Goal: Task Accomplishment & Management: Use online tool/utility

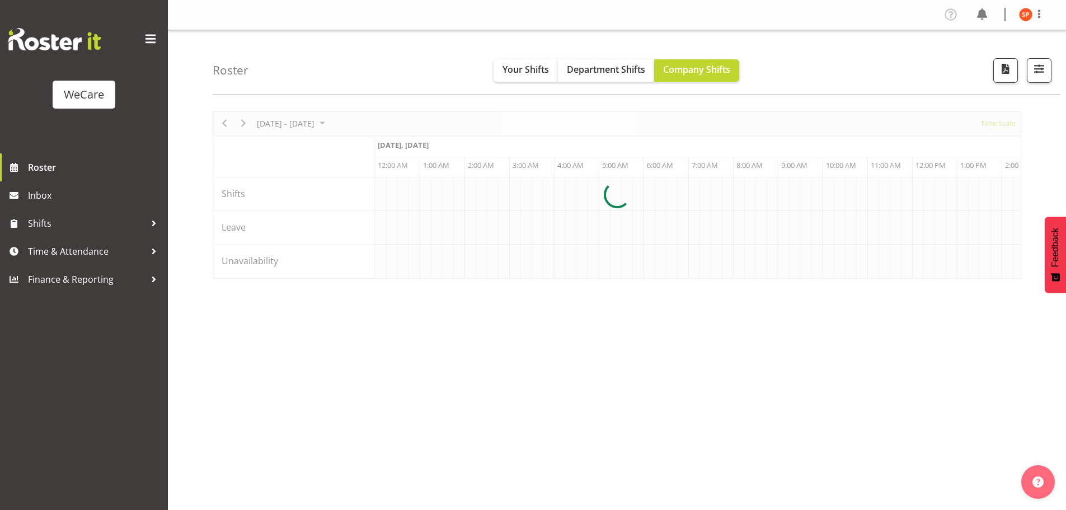
scroll to position [0, 2149]
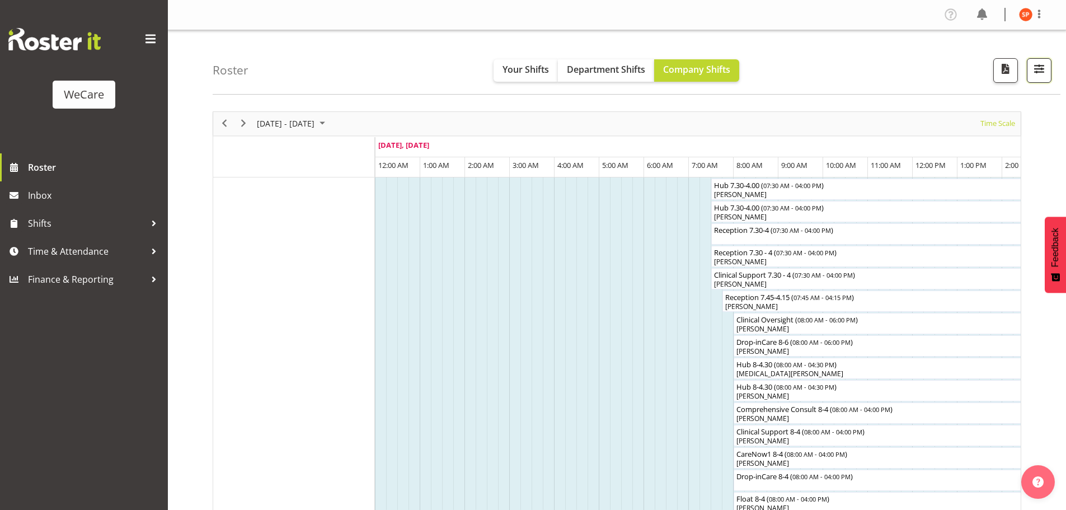
click at [1048, 67] on button "button" at bounding box center [1039, 70] width 25 height 25
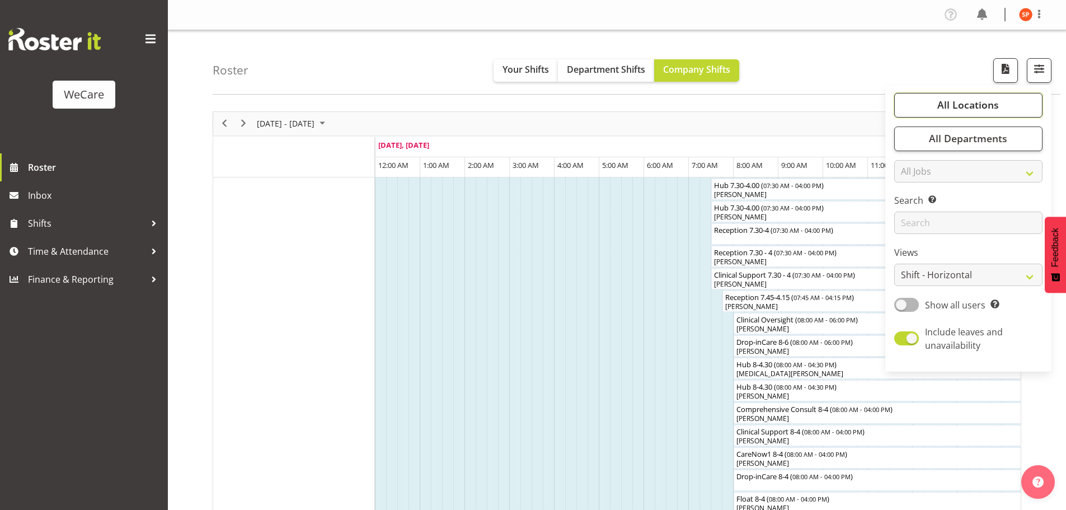
click at [973, 103] on span "All Locations" at bounding box center [968, 104] width 62 height 13
click at [969, 254] on label "Views" at bounding box center [968, 252] width 148 height 13
click at [1011, 274] on select "Staff Role Shift - Horizontal Shift - Vertical Staff - Location" at bounding box center [968, 275] width 148 height 22
select select "location"
click at [895, 264] on select "Staff Role Shift - Horizontal Shift - Vertical Staff - Location" at bounding box center [968, 275] width 148 height 22
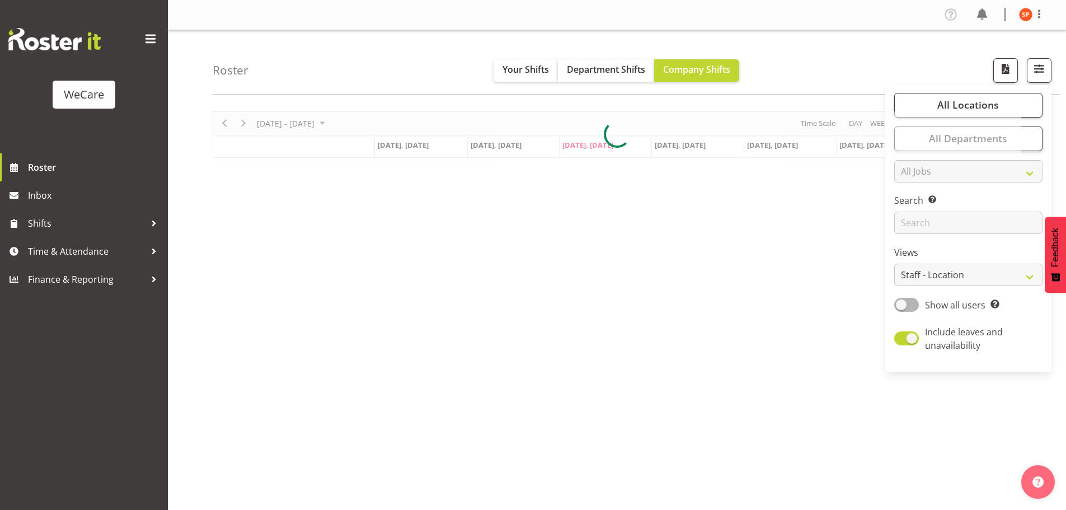
click at [810, 45] on div "Roster Your Shifts Department Shifts Company Shifts All Locations Clear Busines…" at bounding box center [637, 62] width 848 height 64
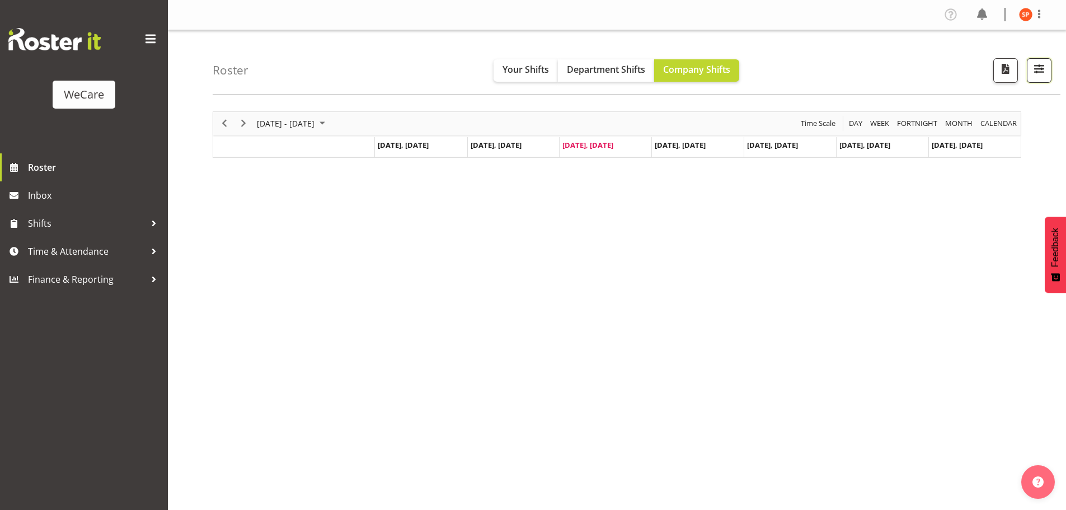
click at [1045, 69] on span "button" at bounding box center [1039, 69] width 15 height 15
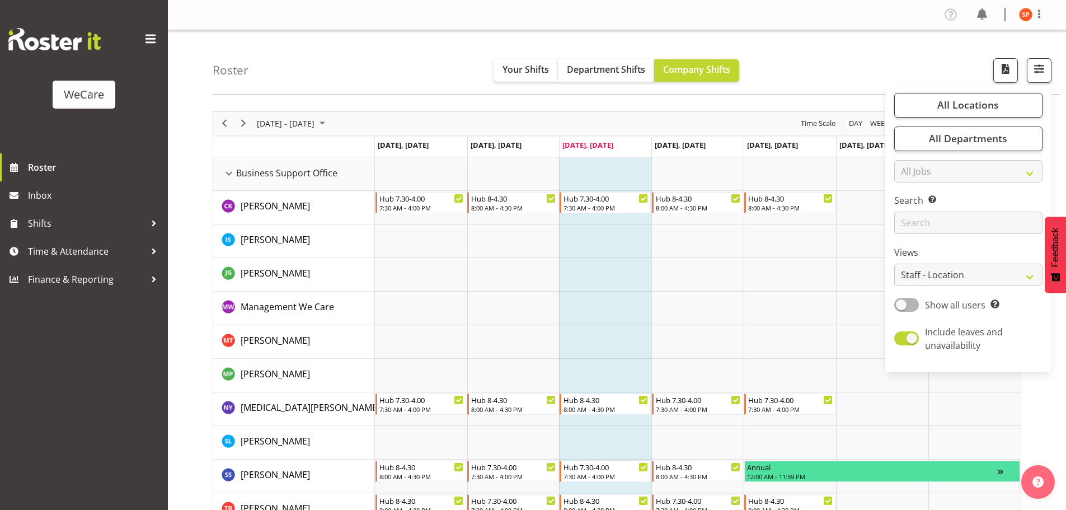
click at [824, 62] on div "Roster Your Shifts Department Shifts Company Shifts All Locations Clear Busines…" at bounding box center [637, 62] width 848 height 64
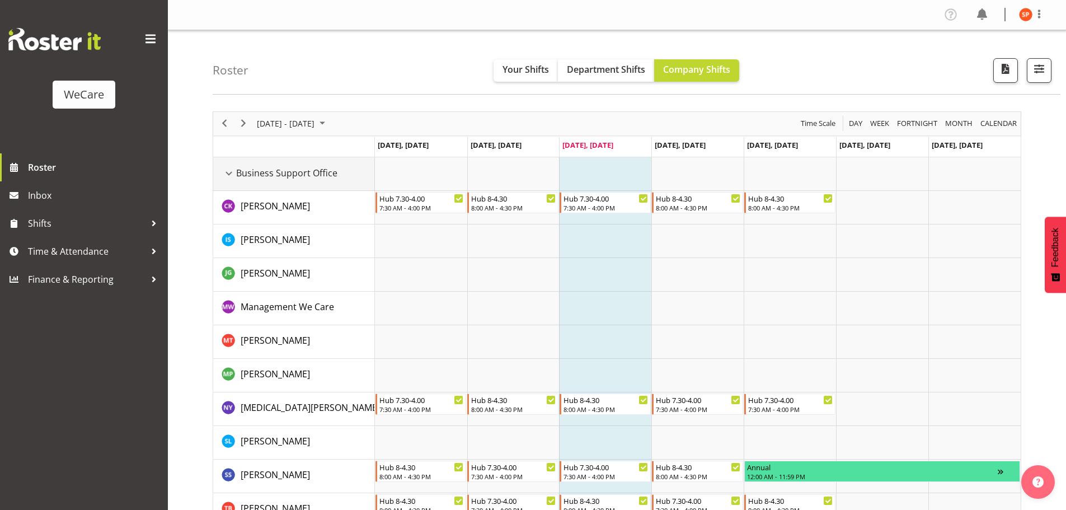
click at [226, 175] on div "Business Support Office resource" at bounding box center [229, 173] width 15 height 15
